Goal: Task Accomplishment & Management: Complete application form

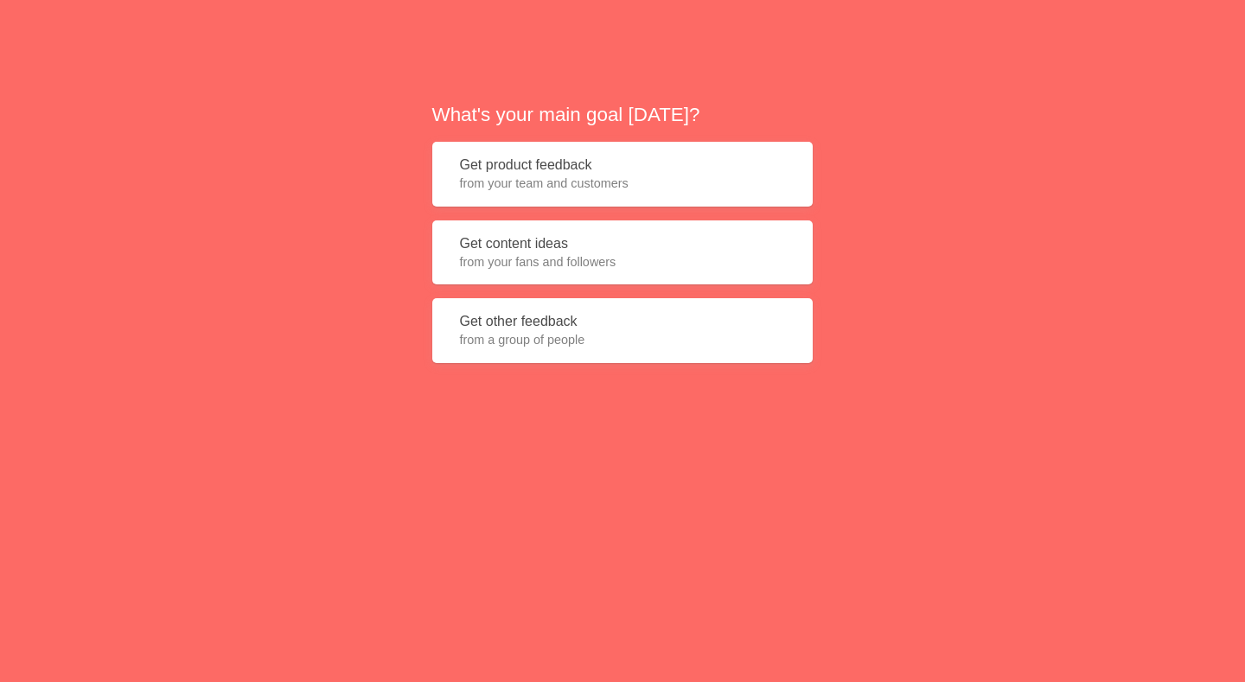
click at [630, 179] on span "from your team and customers" at bounding box center [622, 183] width 325 height 17
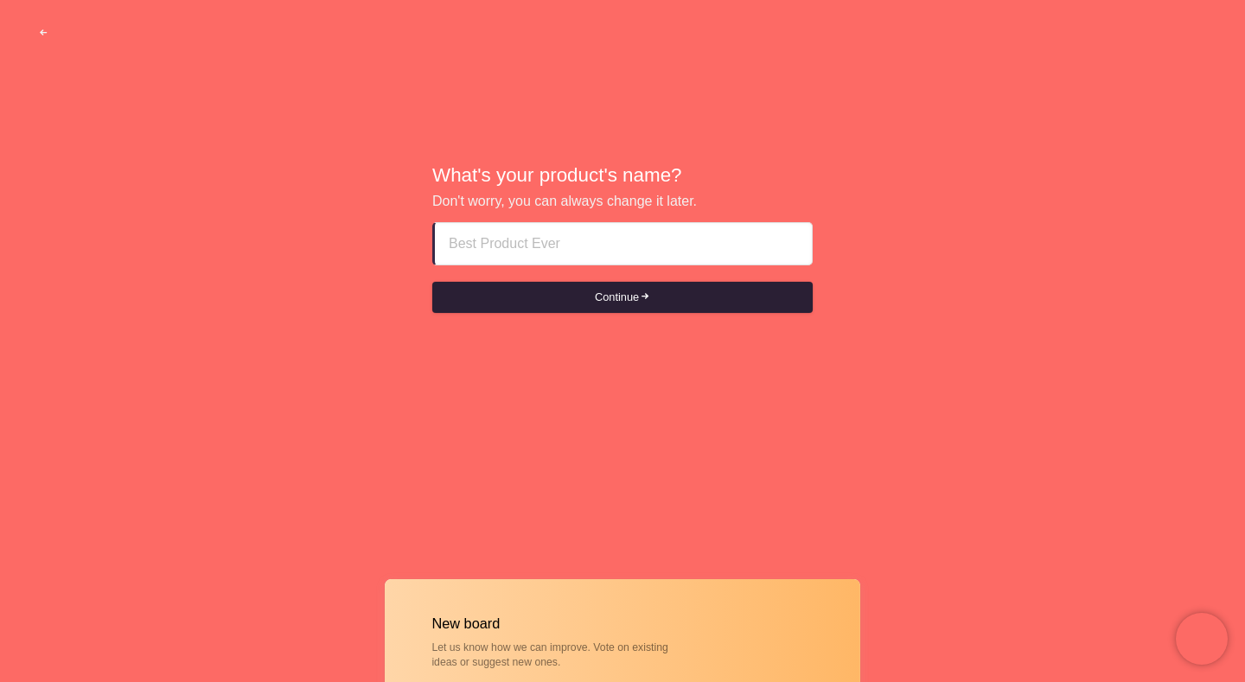
paste input "call girls in rak ♜♜RAK_OS63SSO163♜♜"
type input "call girls in rak ♜♜RAK_OS63SSO163♜♜"
click at [584, 308] on button "Continue" at bounding box center [622, 297] width 380 height 31
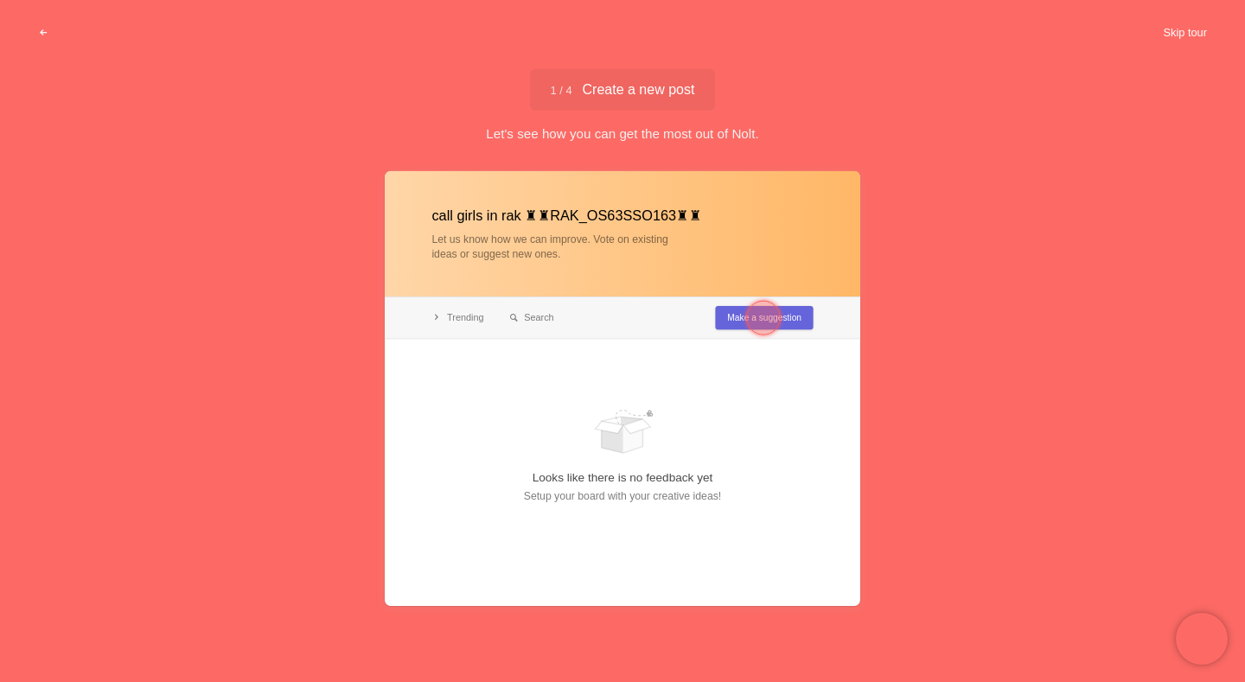
click at [1173, 41] on button "Skip tour" at bounding box center [1185, 32] width 86 height 31
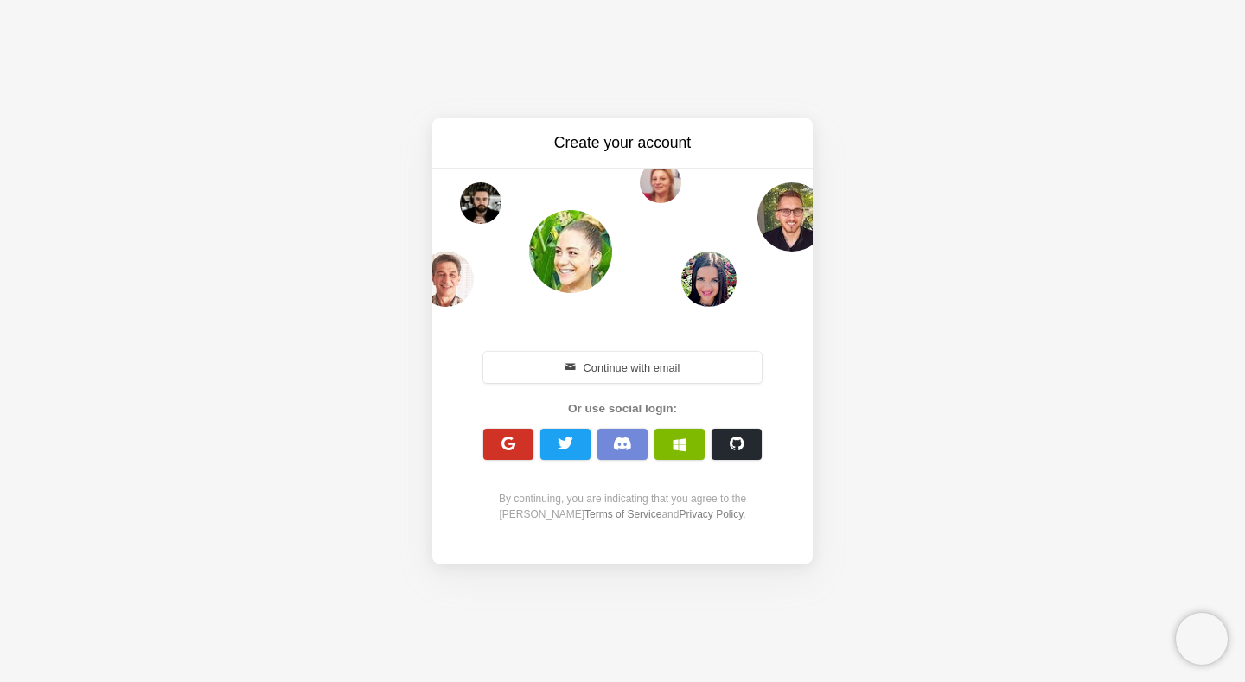
click at [506, 443] on span "button" at bounding box center [508, 444] width 16 height 16
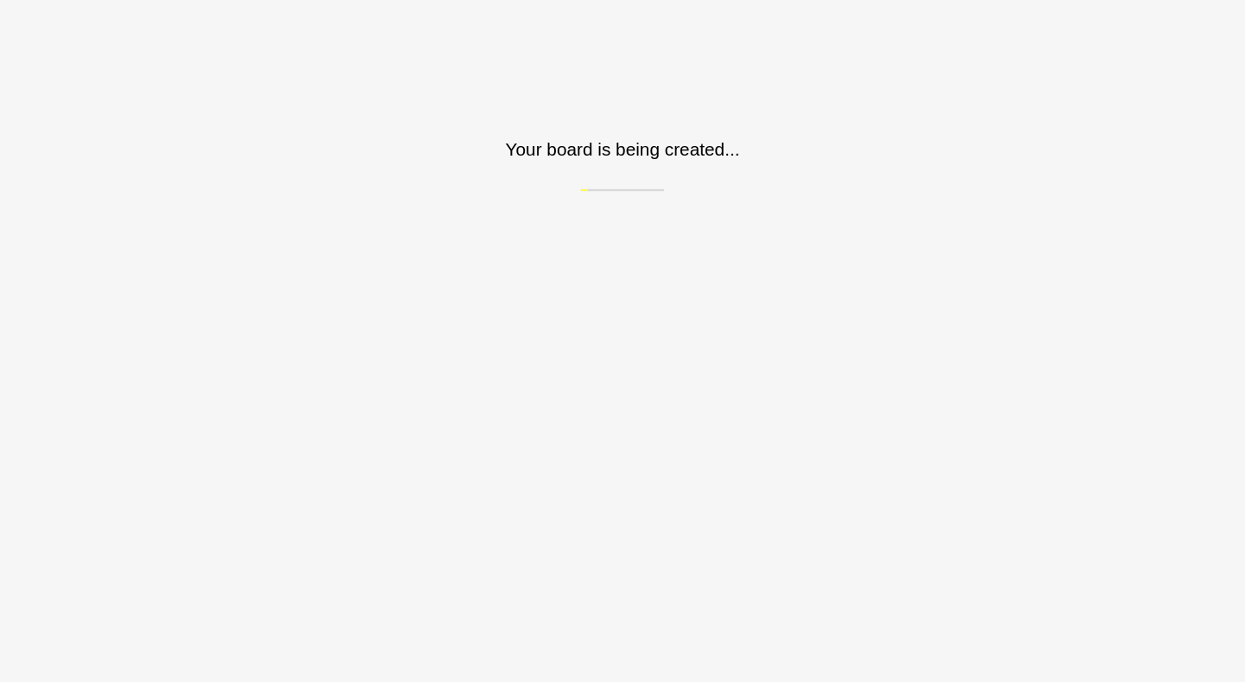
click at [498, 191] on html "Sorry, we don't support your browser. Install a modern browser Your board is be…" at bounding box center [622, 95] width 1245 height 191
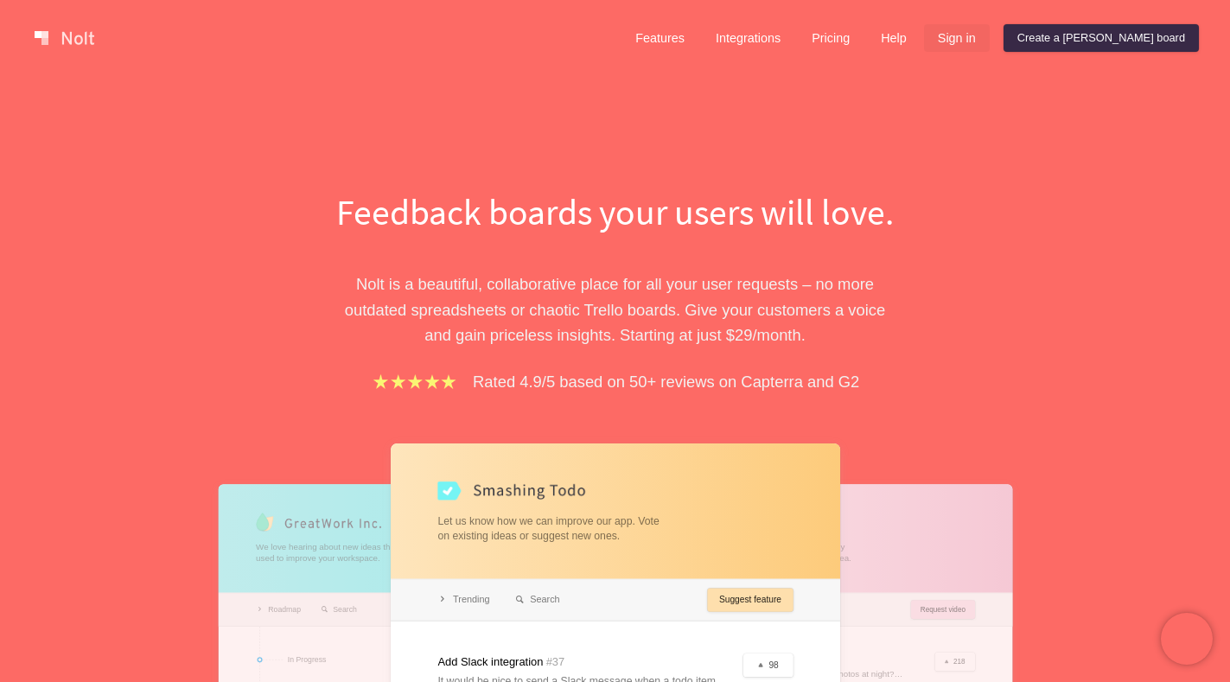
click at [990, 37] on link "Sign in" at bounding box center [957, 38] width 66 height 28
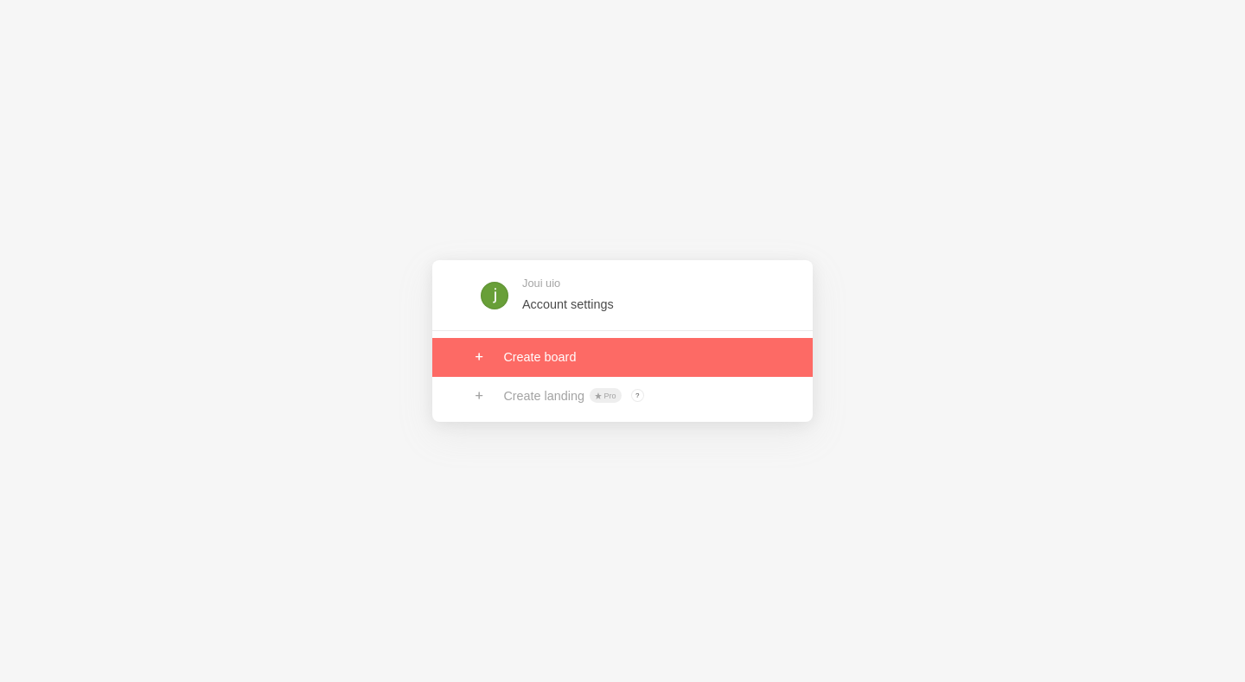
click at [548, 345] on link at bounding box center [622, 357] width 380 height 38
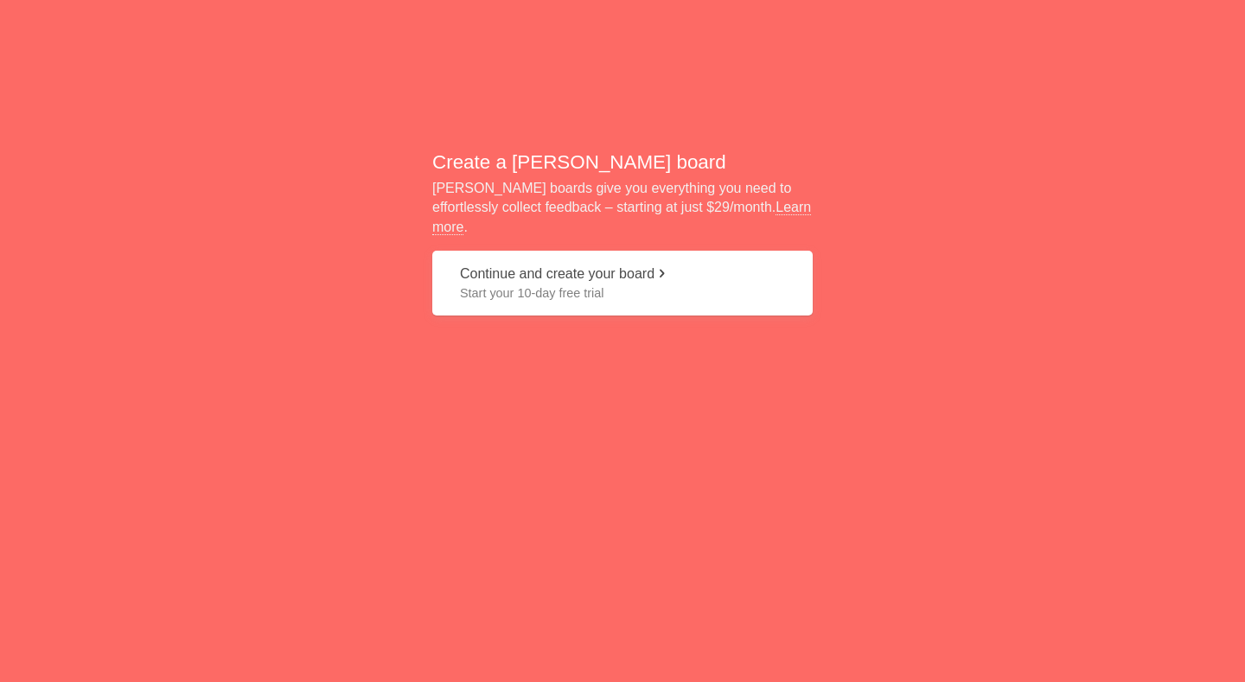
click at [593, 269] on button "Continue and create your board Start your 10-day free trial" at bounding box center [622, 283] width 380 height 65
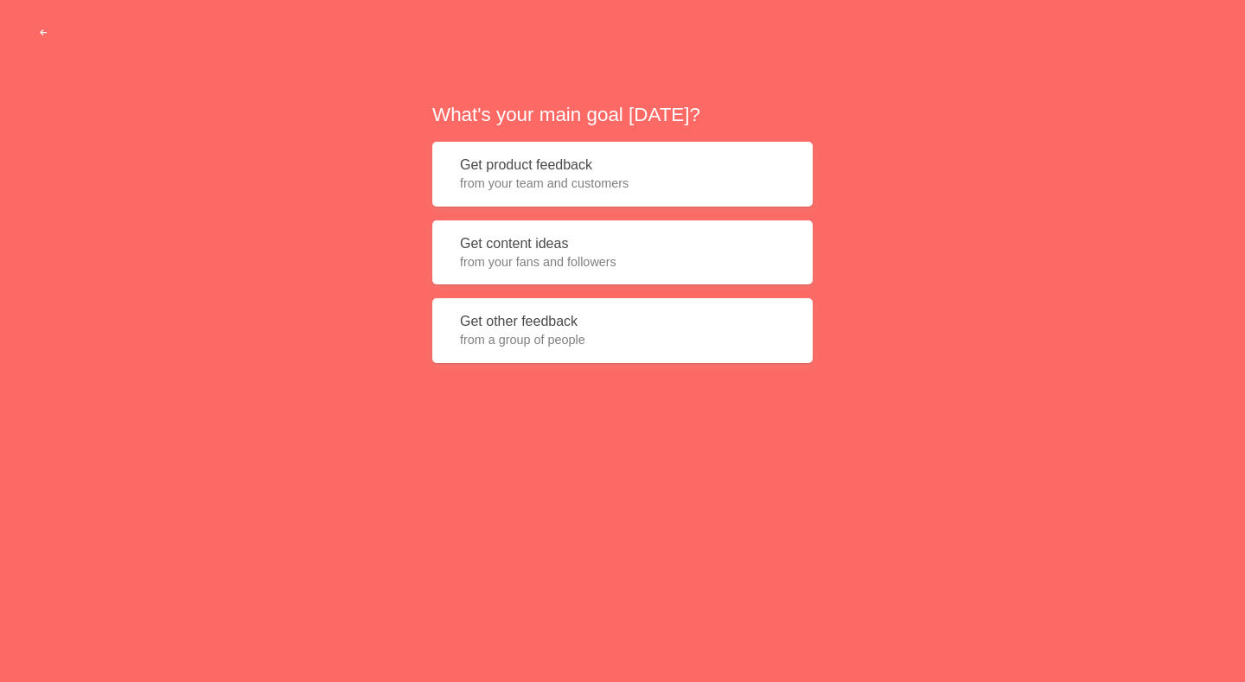
click at [534, 182] on span "from your team and customers" at bounding box center [622, 183] width 325 height 17
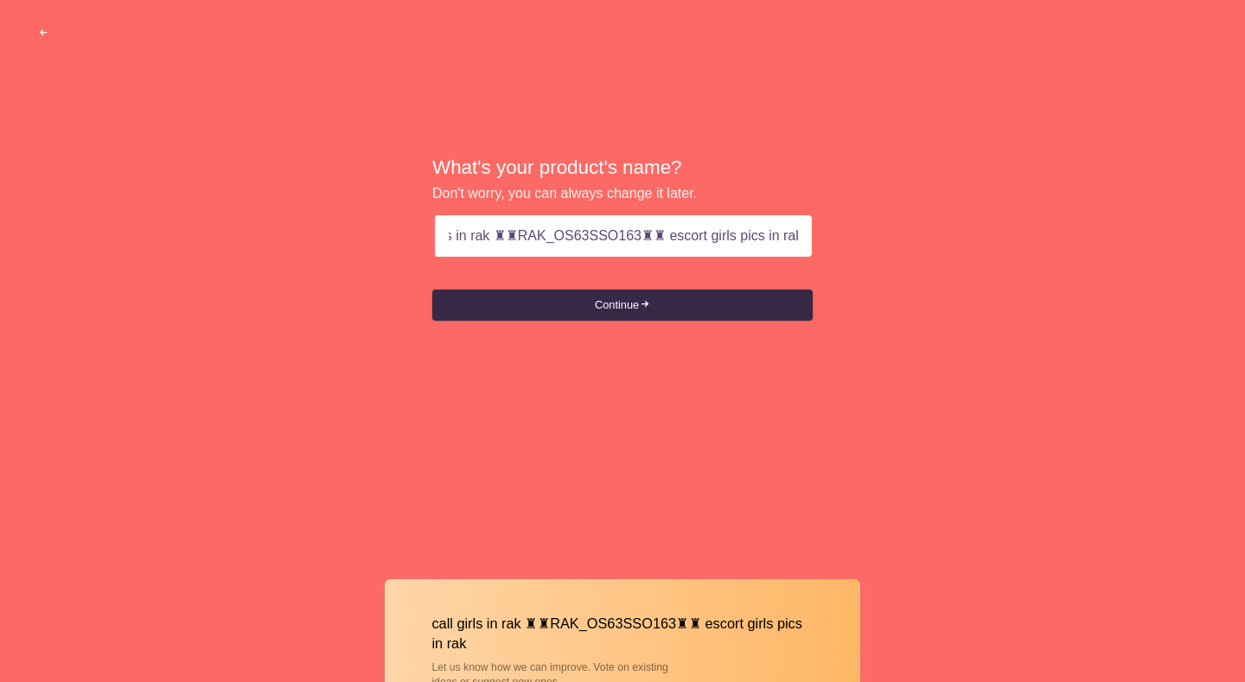
scroll to position [0, 48]
drag, startPoint x: 659, startPoint y: 235, endPoint x: 972, endPoint y: 243, distance: 313.0
click at [972, 243] on div "What's your product's name? Don't worry, you can always change it later. call g…" at bounding box center [622, 238] width 1245 height 477
type input "call girls in rak ♜♜RAK_OS63SSO163♜♜"
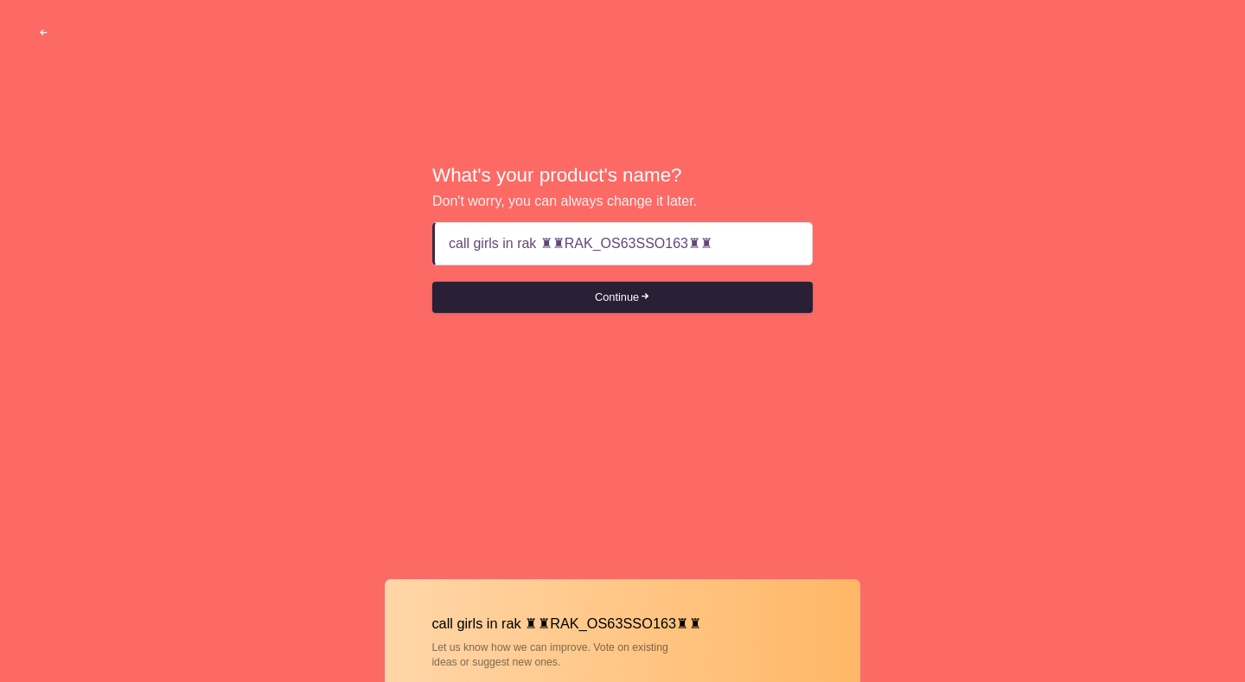
click at [609, 297] on button "Continue" at bounding box center [622, 297] width 380 height 31
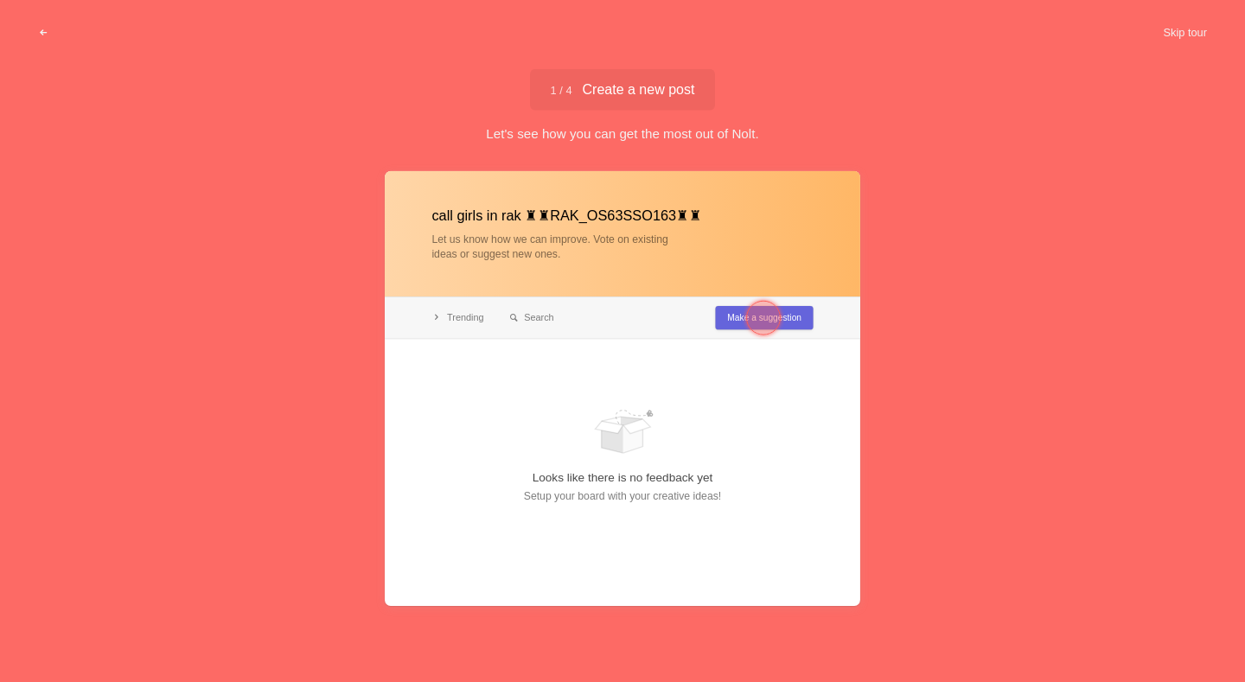
click at [1175, 35] on button "Skip tour" at bounding box center [1185, 32] width 86 height 31
